Goal: Task Accomplishment & Management: Manage account settings

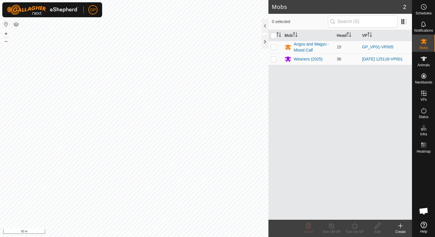
click at [216, 0] on html "GP Schedules Notifications Mobs Animals Neckbands VPs Status Infra Heatmap Help…" at bounding box center [217, 118] width 435 height 237
click at [213, 0] on html "GP Schedules Notifications Mobs Animals Neckbands VPs Status Infra Heatmap Help…" at bounding box center [217, 118] width 435 height 237
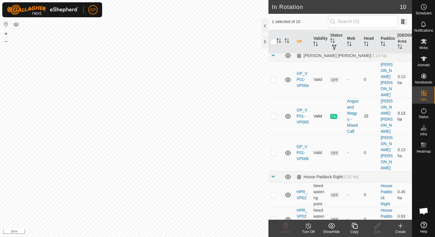
scroll to position [5, 0]
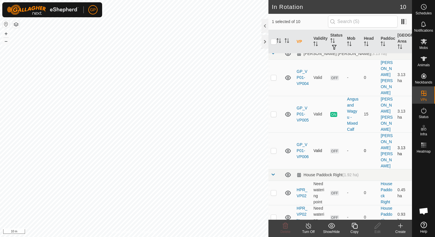
checkbox input "false"
checkbox input "true"
checkbox input "false"
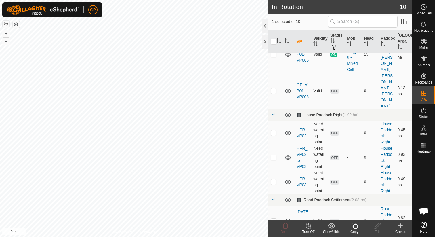
scroll to position [149, 0]
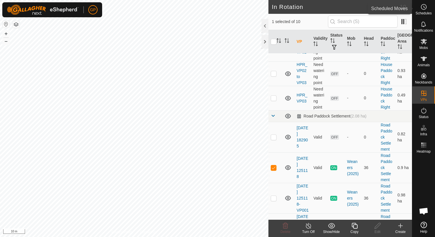
click at [422, 13] on span "Schedules" at bounding box center [424, 13] width 16 height 3
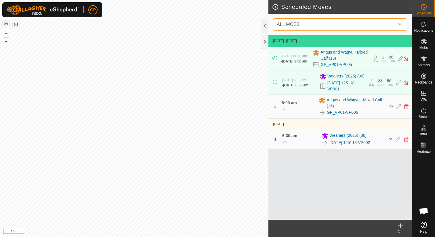
click at [307, 21] on span "ALL MOBS" at bounding box center [335, 25] width 120 height 12
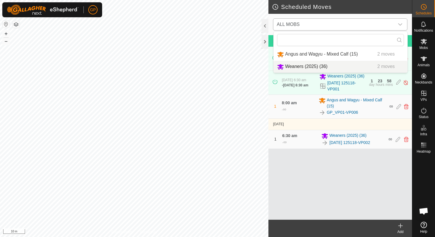
click at [302, 65] on li "Weaners (2025) (36) 2 moves" at bounding box center [341, 67] width 134 height 12
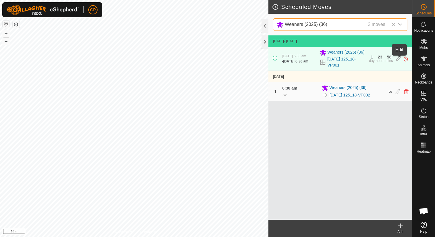
click at [400, 61] on icon at bounding box center [399, 59] width 5 height 6
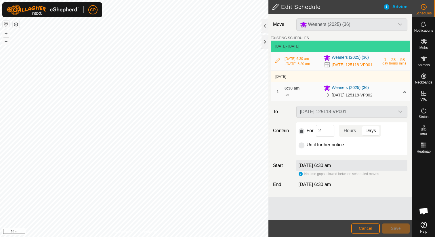
click at [302, 148] on p-radiobutton at bounding box center [302, 144] width 6 height 7
click at [316, 167] on div "[DATE] 6:30 am" at bounding box center [352, 166] width 111 height 12
click at [309, 147] on label "Until further notice" at bounding box center [325, 145] width 37 height 5
click at [364, 136] on p-togglebutton "Days" at bounding box center [371, 131] width 20 height 12
click at [352, 137] on p-togglebutton "Hours" at bounding box center [350, 131] width 22 height 12
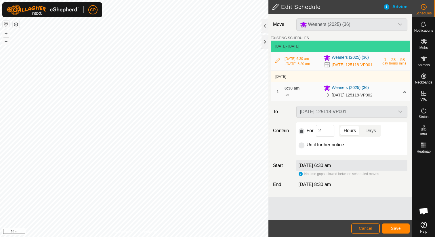
click at [305, 154] on div "For 2 Hours Days Until further notice" at bounding box center [352, 138] width 111 height 33
click at [303, 148] on p-radiobutton at bounding box center [302, 144] width 6 height 7
click at [301, 133] on p-radiobutton at bounding box center [302, 130] width 6 height 7
click at [319, 187] on span "[DATE] 8:30 am" at bounding box center [315, 184] width 33 height 5
click at [386, 225] on button "Save" at bounding box center [396, 228] width 28 height 10
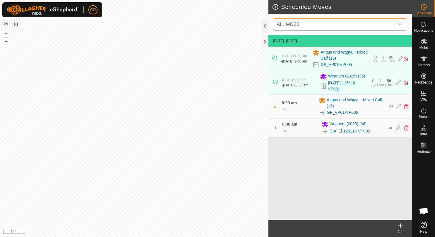
click at [325, 29] on span "ALL MOBS" at bounding box center [335, 25] width 120 height 12
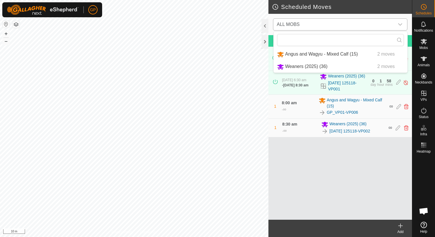
click at [303, 65] on li "Weaners (2025) (36) 2 moves" at bounding box center [341, 67] width 134 height 12
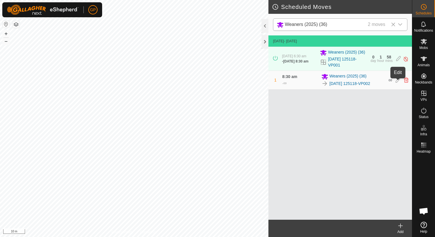
click at [397, 83] on icon at bounding box center [398, 79] width 5 height 5
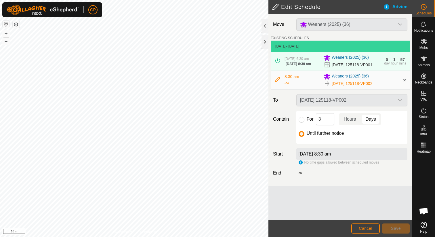
click at [317, 136] on label "Until further notice" at bounding box center [325, 133] width 37 height 5
click at [305, 137] on input "Until further notice" at bounding box center [302, 134] width 6 height 6
click at [303, 156] on label "[DATE] 8:30 am" at bounding box center [315, 153] width 33 height 5
click at [308, 99] on div "[DATE] 125118-VP002" at bounding box center [352, 100] width 116 height 12
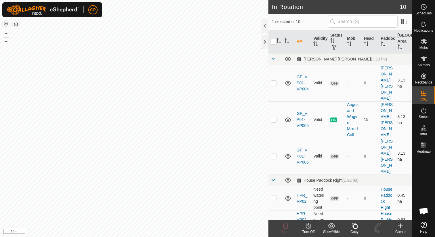
scroll to position [149, 0]
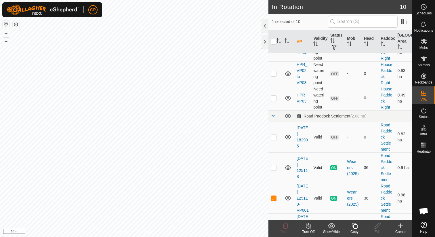
checkbox input "false"
checkbox input "true"
checkbox input "false"
checkbox input "true"
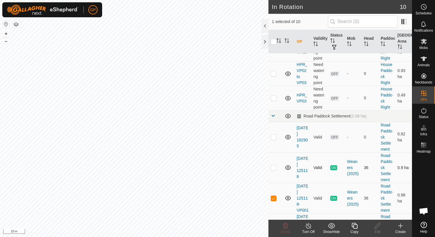
checkbox input "false"
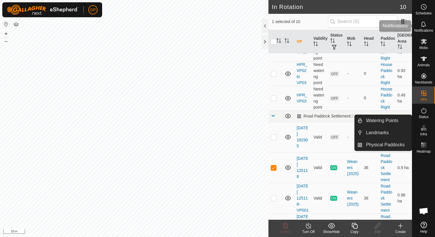
click at [426, 16] on div "Schedules" at bounding box center [424, 8] width 23 height 17
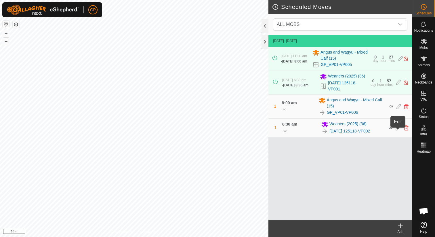
click at [397, 130] on icon at bounding box center [398, 127] width 5 height 5
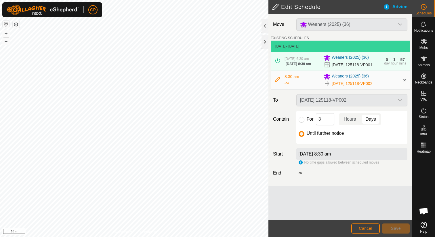
click at [383, 85] on div "[DATE] 125118-VP002" at bounding box center [361, 83] width 75 height 7
click at [320, 80] on div "8:30 am - ∞" at bounding box center [303, 80] width 36 height 13
click at [277, 82] on icon at bounding box center [278, 79] width 5 height 5
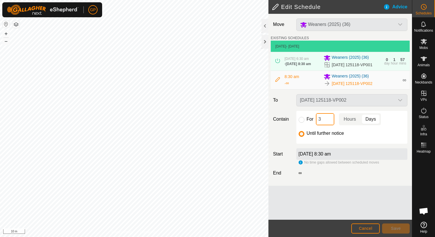
click at [326, 120] on input "3" at bounding box center [325, 119] width 18 height 12
click at [347, 121] on p-togglebutton "Hours" at bounding box center [350, 119] width 22 height 12
click at [362, 118] on p-togglebutton "Days" at bounding box center [371, 119] width 20 height 12
click at [323, 135] on label "Until further notice" at bounding box center [325, 133] width 37 height 5
click at [305, 135] on input "Until further notice" at bounding box center [302, 134] width 6 height 6
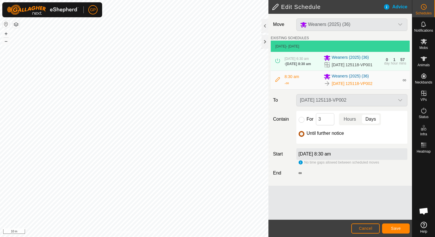
click at [301, 135] on input "Until further notice" at bounding box center [302, 134] width 6 height 6
click at [309, 153] on div "[DATE] 8:30 am" at bounding box center [352, 154] width 111 height 12
click at [369, 228] on span "Cancel" at bounding box center [366, 228] width 14 height 5
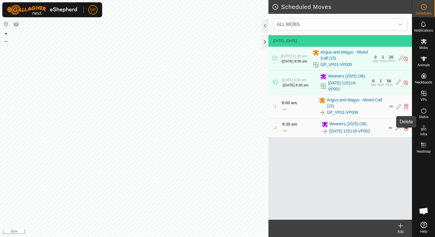
click at [406, 130] on icon at bounding box center [406, 127] width 5 height 5
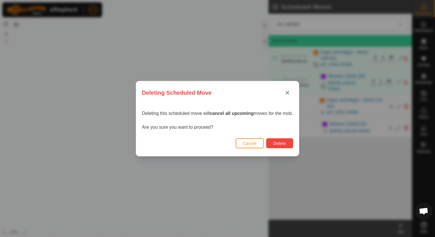
click at [288, 142] on button "Delete" at bounding box center [279, 143] width 27 height 10
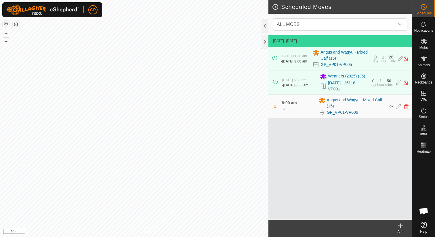
click at [373, 90] on div "[DATE] 6:30 am - [DATE] 8:30 am Weaners (2025) [PHONE_NUMBER][DATE] 125118-VP00…" at bounding box center [340, 83] width 139 height 24
click at [282, 40] on div "Scheduled Moves ALL MOBS [DATE] - [DATE] [DATE] 11:30 am - [DATE] 8:00 am Angus…" at bounding box center [206, 118] width 412 height 237
click at [150, 0] on html "GP Schedules Notifications Mobs Animals Neckbands VPs Status Infra Heatmap Help…" at bounding box center [217, 118] width 435 height 237
click at [151, 0] on html "GP Schedules Notifications Mobs Animals Neckbands VPs Status Infra Heatmap Help…" at bounding box center [217, 118] width 435 height 237
click at [355, 88] on link "[DATE] 125118-VP001" at bounding box center [347, 86] width 39 height 12
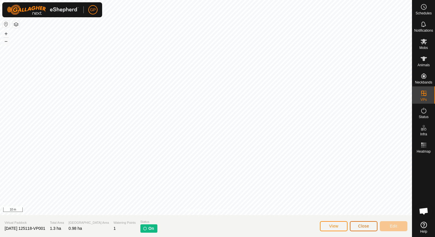
click at [353, 227] on button "Close" at bounding box center [364, 226] width 28 height 10
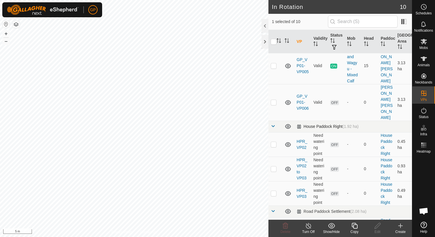
scroll to position [149, 0]
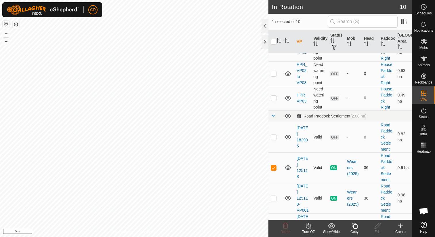
click at [333, 165] on span "ON" at bounding box center [334, 167] width 7 height 5
click at [309, 227] on line at bounding box center [308, 226] width 5 height 5
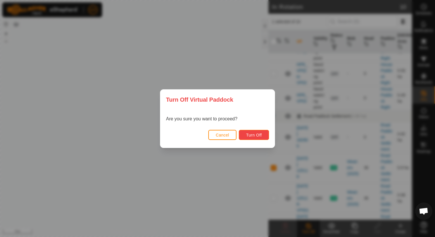
click at [262, 133] on span "Turn Off" at bounding box center [254, 135] width 16 height 5
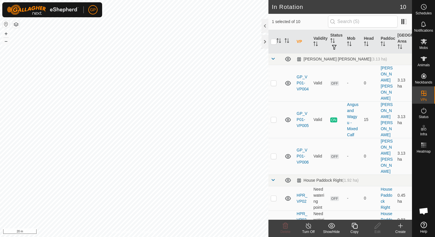
checkbox input "false"
checkbox input "true"
checkbox input "false"
click at [427, 12] on span "Schedules" at bounding box center [424, 13] width 16 height 3
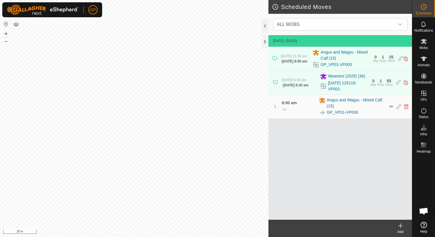
click at [400, 230] on div "Add" at bounding box center [400, 231] width 23 height 5
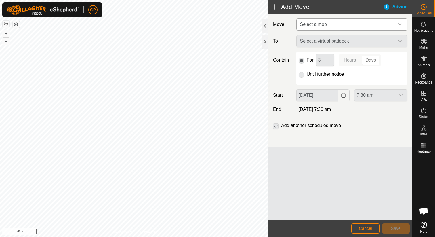
click at [358, 25] on span "Select a mob" at bounding box center [346, 25] width 97 height 12
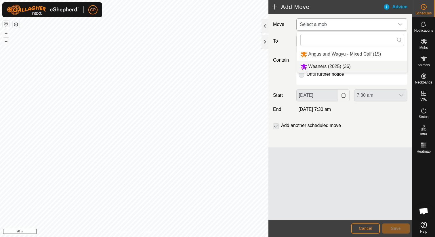
click at [337, 63] on li "Weaners (2025) (36)" at bounding box center [352, 67] width 111 height 12
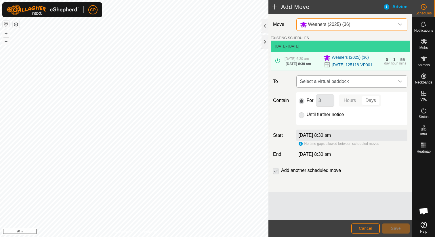
click at [328, 81] on span "Select a virtual paddock" at bounding box center [346, 82] width 97 height 12
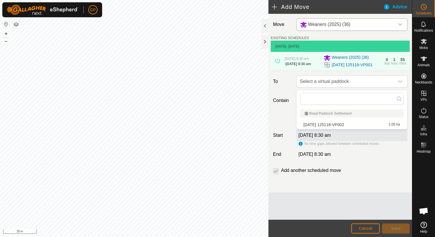
click at [322, 124] on li "[DATE] 125118-VP002 1.05 ha" at bounding box center [352, 124] width 104 height 9
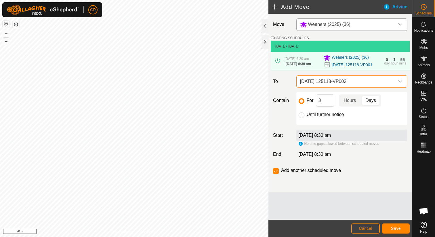
click at [314, 134] on div "[DATE] 8:30 am" at bounding box center [352, 136] width 111 height 12
click at [312, 138] on label "[DATE] 8:30 am" at bounding box center [315, 135] width 33 height 5
click at [302, 118] on input "Until further notice" at bounding box center [302, 115] width 6 height 6
radio input "true"
checkbox input "false"
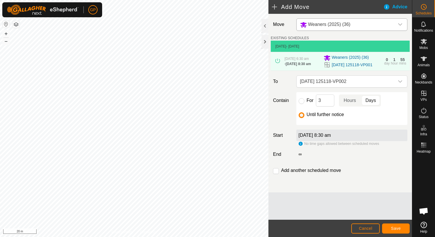
click at [318, 138] on label "[DATE] 8:30 am" at bounding box center [315, 135] width 33 height 5
click at [323, 135] on label "[DATE] 8:30 am" at bounding box center [315, 135] width 33 height 5
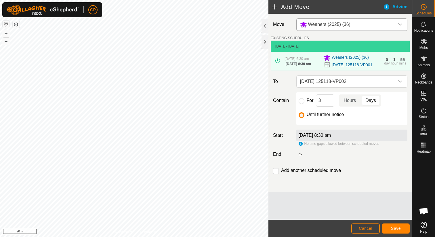
click at [331, 136] on label "[DATE] 8:30 am" at bounding box center [315, 135] width 33 height 5
click at [359, 230] on button "Cancel" at bounding box center [366, 228] width 29 height 10
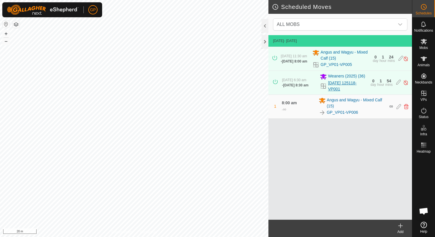
click at [343, 90] on link "[DATE] 125118-VP001" at bounding box center [347, 86] width 39 height 12
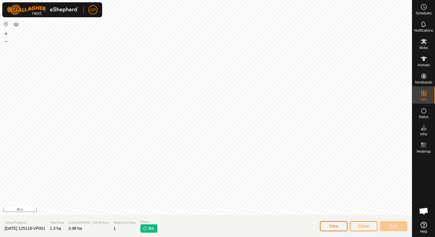
click at [332, 226] on span "View" at bounding box center [333, 226] width 9 height 5
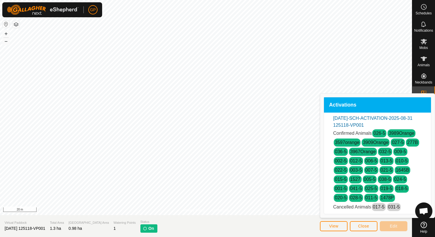
click at [378, 206] on link "017-5" at bounding box center [379, 206] width 12 height 5
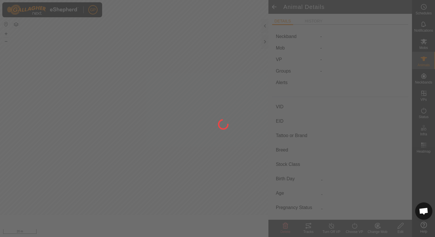
type input "017-5"
type input "-"
type input "JP0"
type input "Angus x Wagyu steer"
type input "-"
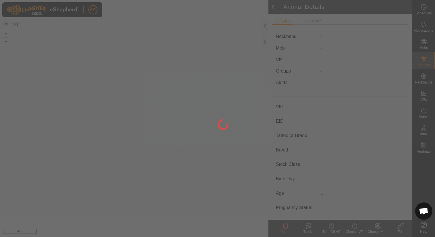
type input "400 kg"
type input "1 kg"
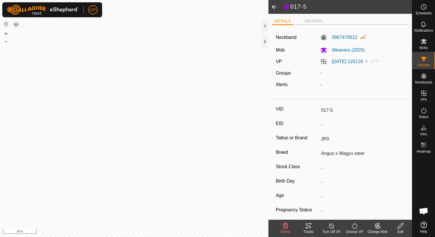
click at [273, 8] on span at bounding box center [275, 7] width 12 height 14
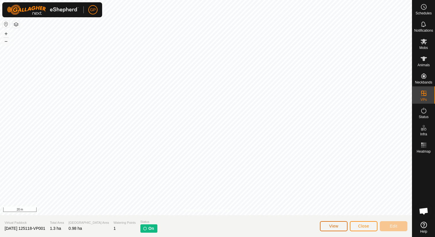
click at [337, 226] on span "View" at bounding box center [333, 226] width 9 height 5
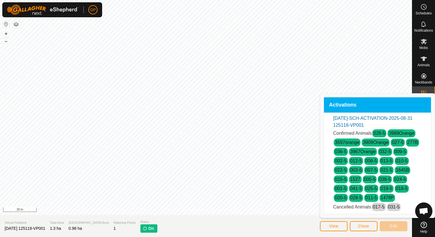
click at [392, 206] on link "031-5" at bounding box center [395, 206] width 12 height 5
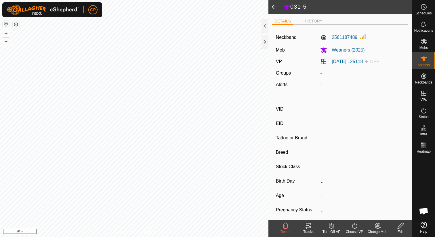
type input "031-5"
type input "-"
type input "JP0"
type input "Angus x Wagyu Steer"
type input "-"
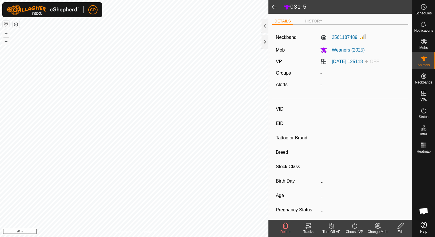
type input "280 kg"
type input "1 kg"
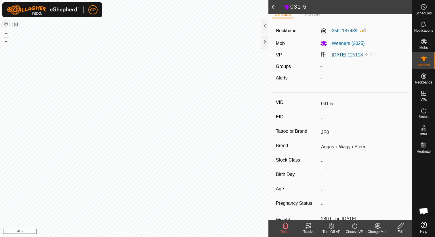
scroll to position [7, 0]
click at [363, 54] on link "[DATE] 125118" at bounding box center [347, 54] width 31 height 5
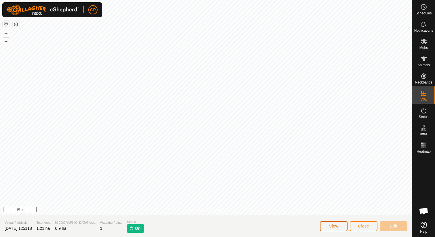
click at [340, 226] on button "View" at bounding box center [334, 226] width 28 height 10
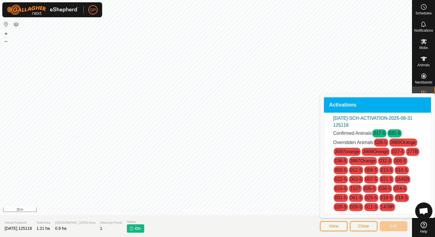
click at [380, 145] on link "026-5" at bounding box center [382, 142] width 12 height 5
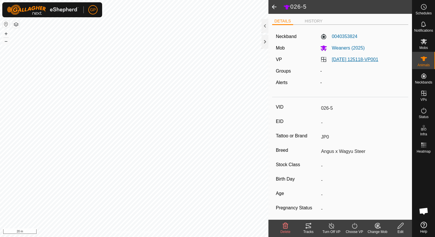
click at [361, 59] on link "[DATE] 125118-VP001" at bounding box center [355, 59] width 47 height 5
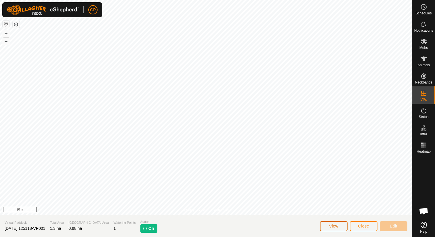
click at [340, 224] on button "View" at bounding box center [334, 226] width 28 height 10
click at [360, 227] on span "Close" at bounding box center [364, 226] width 11 height 5
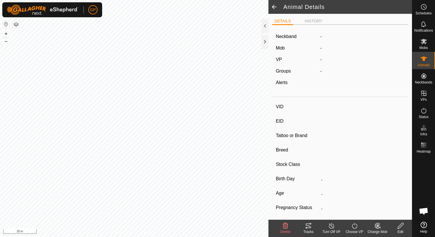
type input "026-5"
type input "-"
type input "JP0"
type input "Angus x Wagyu Steer"
type input "-"
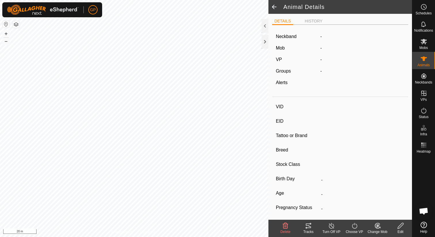
type input "400 kg"
type input "1 kg"
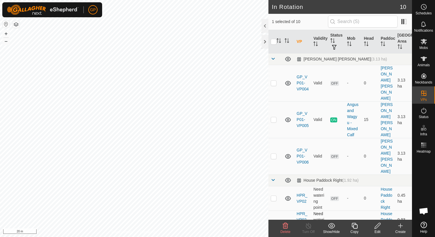
checkbox input "true"
checkbox input "false"
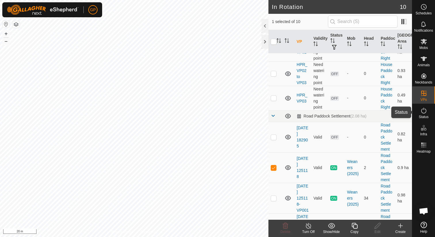
click at [429, 117] on span "Status" at bounding box center [424, 116] width 10 height 3
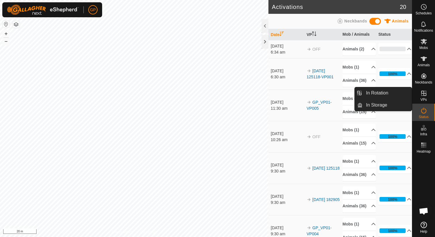
click at [396, 95] on link "In Rotation" at bounding box center [387, 93] width 49 height 12
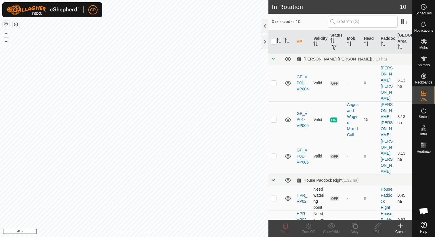
checkbox input "true"
checkbox input "false"
click at [308, 225] on line at bounding box center [308, 226] width 5 height 5
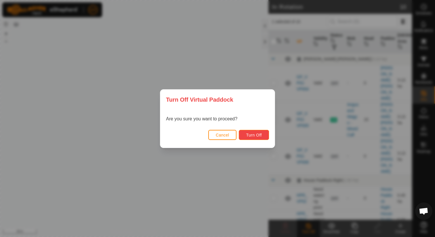
click at [263, 137] on button "Turn Off" at bounding box center [254, 135] width 30 height 10
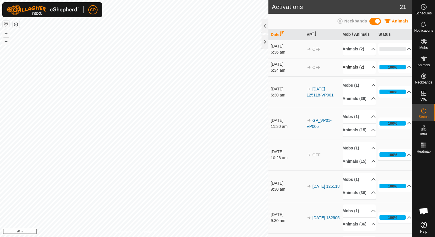
click at [368, 74] on p-accordion-header "Animals (2)" at bounding box center [359, 67] width 33 height 13
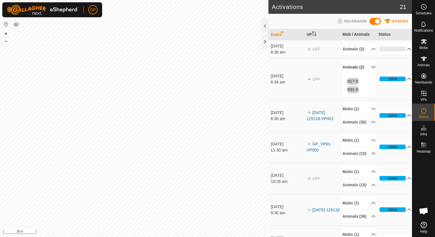
click at [368, 74] on p-accordion-header "Animals (2)" at bounding box center [359, 67] width 33 height 13
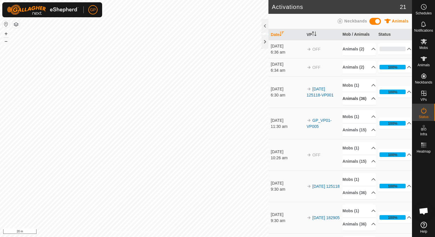
click at [371, 105] on p-accordion-header "Animals (36)" at bounding box center [359, 98] width 33 height 13
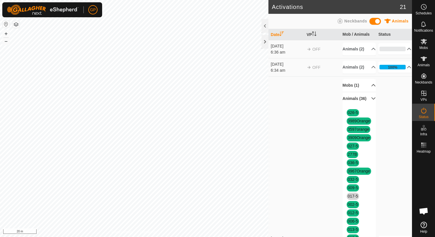
click at [371, 92] on p-accordion-header "Mobs (1)" at bounding box center [359, 85] width 33 height 13
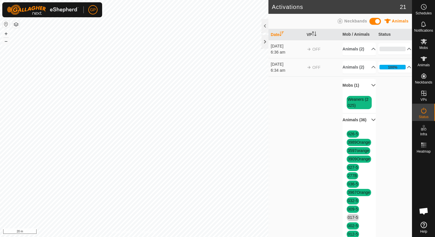
click at [371, 92] on p-accordion-header "Mobs (1)" at bounding box center [359, 85] width 33 height 13
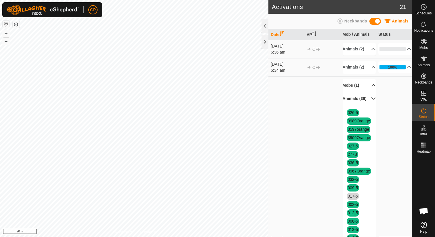
click at [370, 105] on p-accordion-header "Animals (36)" at bounding box center [359, 98] width 33 height 13
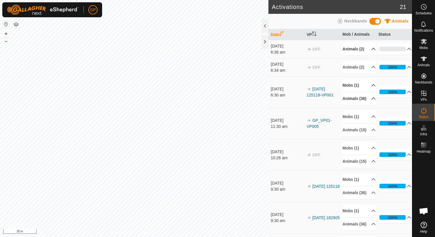
click at [365, 48] on p-accordion-header "Animals (2)" at bounding box center [359, 49] width 33 height 13
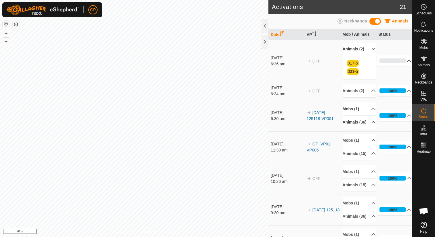
click at [399, 63] on p-accordion-header "0%" at bounding box center [395, 61] width 33 height 12
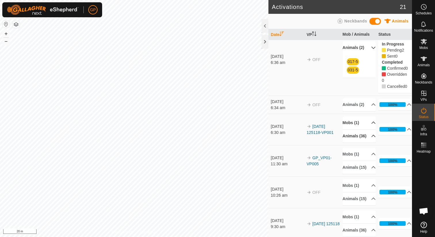
scroll to position [18, 0]
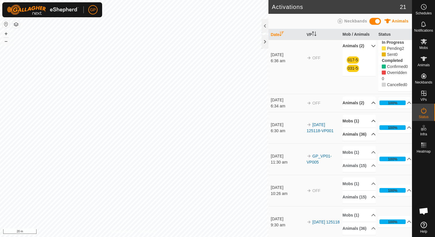
click at [370, 109] on p-accordion-header "Animals (2)" at bounding box center [359, 102] width 33 height 13
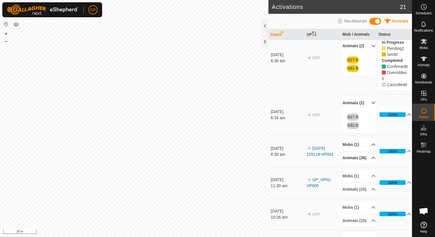
click at [370, 109] on p-accordion-header "Animals (2)" at bounding box center [359, 102] width 33 height 13
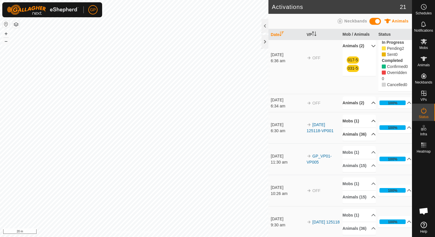
scroll to position [0, 0]
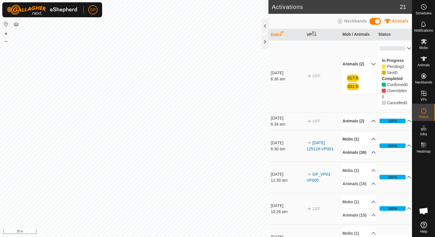
click at [372, 71] on p-accordion-header "Animals (2)" at bounding box center [359, 64] width 33 height 13
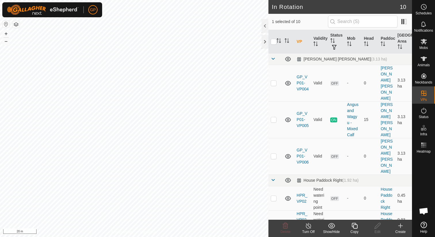
checkbox input "false"
checkbox input "true"
click at [421, 7] on icon at bounding box center [424, 6] width 7 height 7
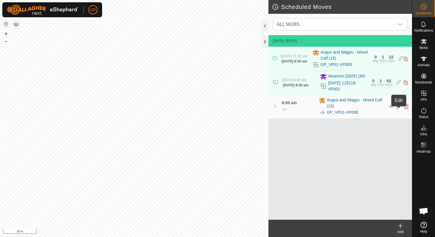
click at [400, 108] on icon at bounding box center [399, 106] width 5 height 5
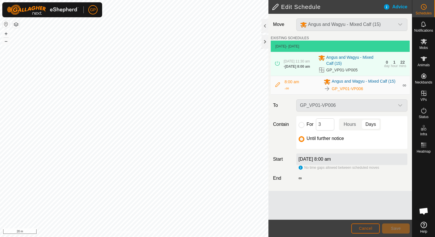
click at [359, 225] on button "Cancel" at bounding box center [366, 228] width 29 height 10
